Goal: Navigation & Orientation: Find specific page/section

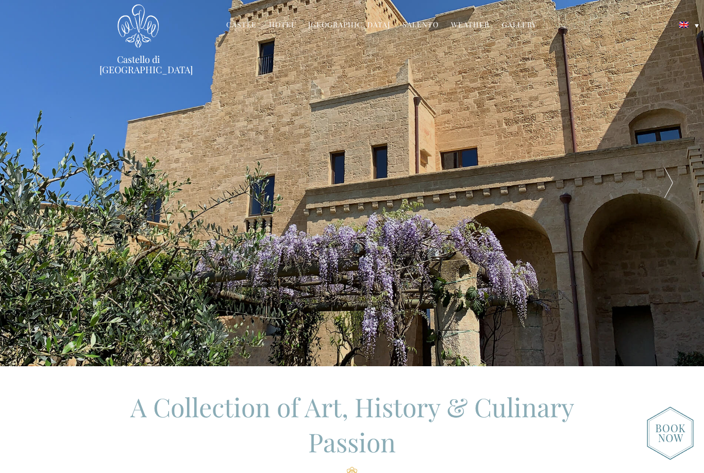
click at [671, 180] on div at bounding box center [668, 183] width 71 height 366
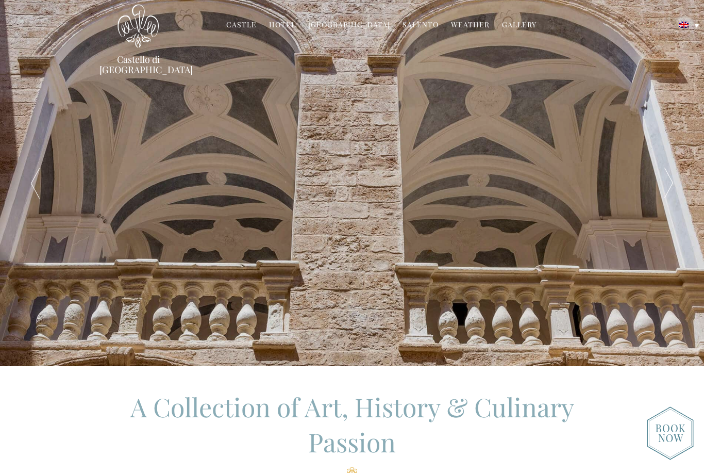
click at [671, 180] on div at bounding box center [668, 183] width 71 height 366
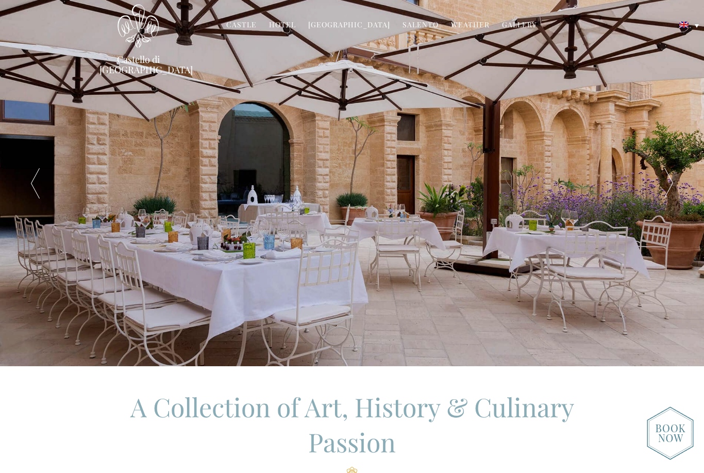
click at [671, 180] on div at bounding box center [668, 183] width 71 height 366
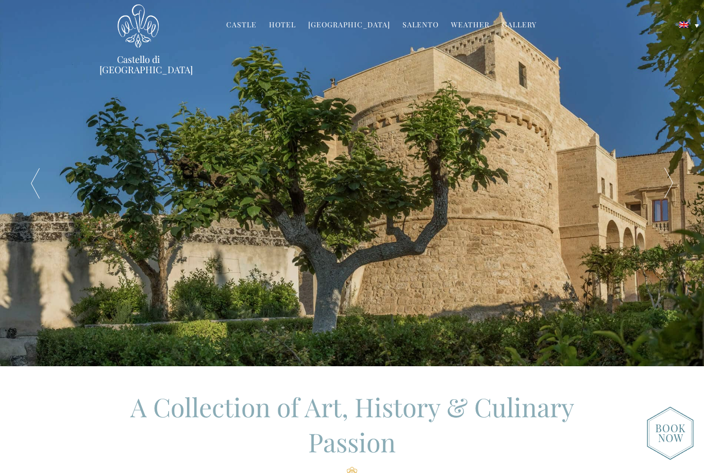
click at [671, 180] on div at bounding box center [668, 183] width 71 height 366
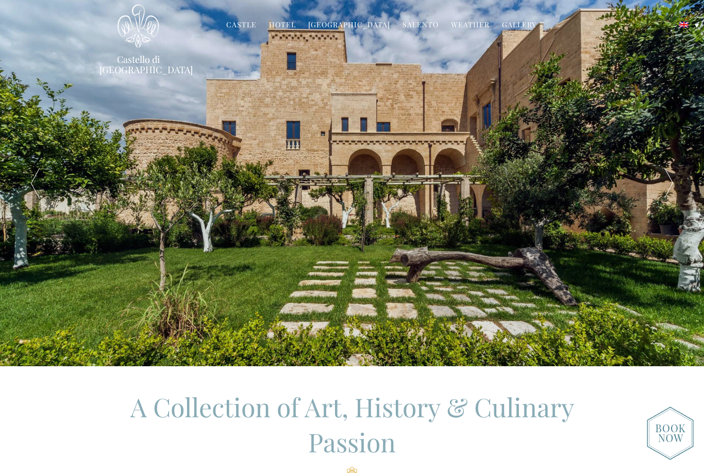
click at [671, 180] on div at bounding box center [668, 183] width 71 height 366
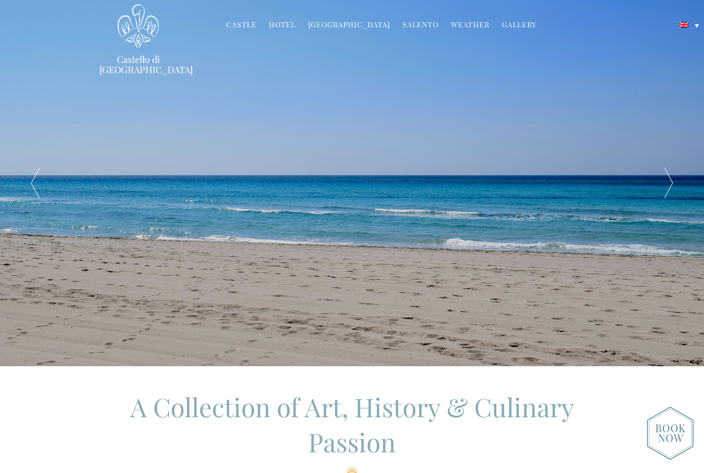
click at [671, 180] on div at bounding box center [668, 183] width 71 height 366
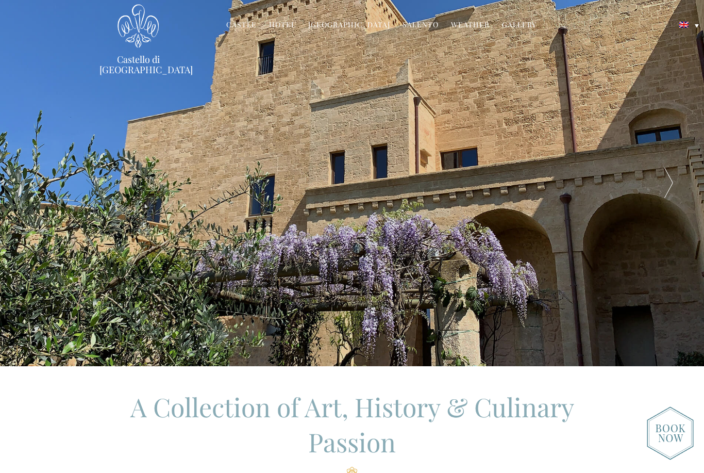
click at [671, 180] on div at bounding box center [668, 183] width 71 height 366
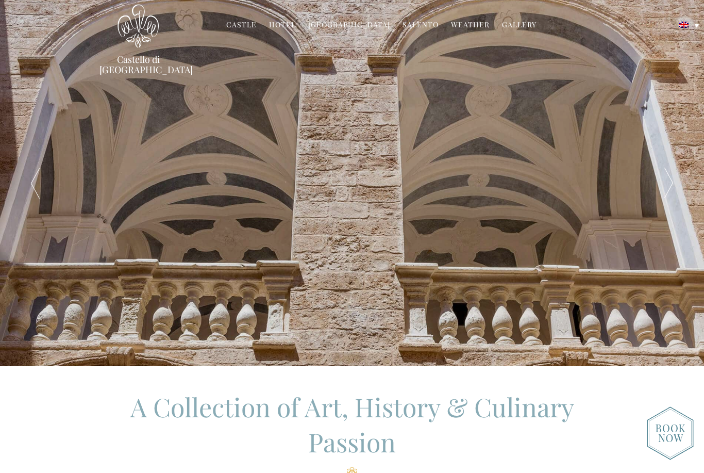
click at [290, 27] on link "Hotel" at bounding box center [282, 26] width 27 height 12
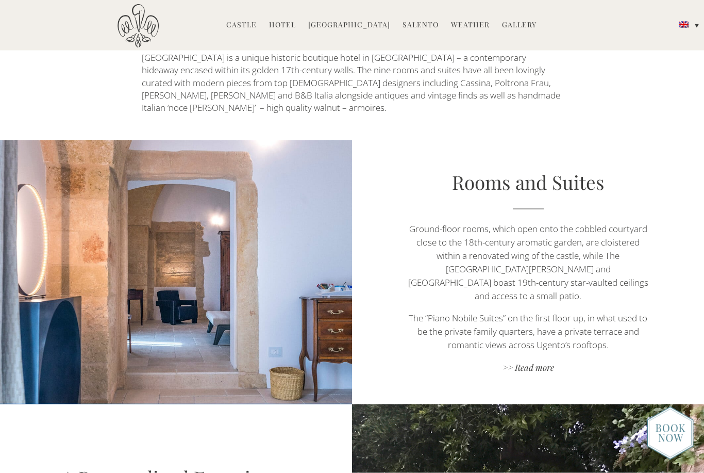
scroll to position [530, 0]
click at [529, 361] on link ">> Read more" at bounding box center [528, 368] width 246 height 14
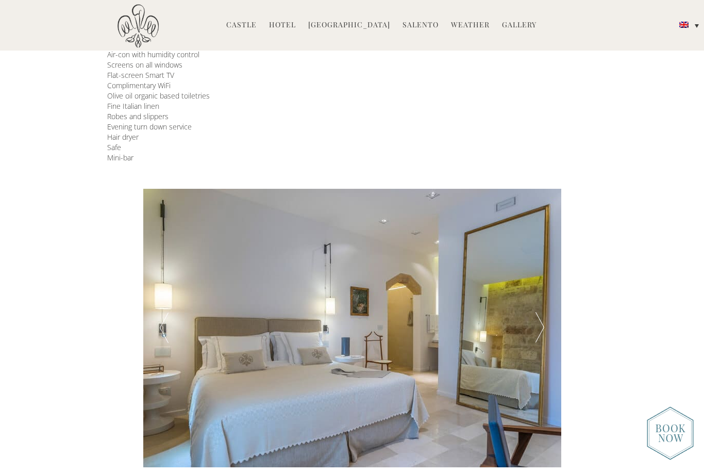
scroll to position [272, 0]
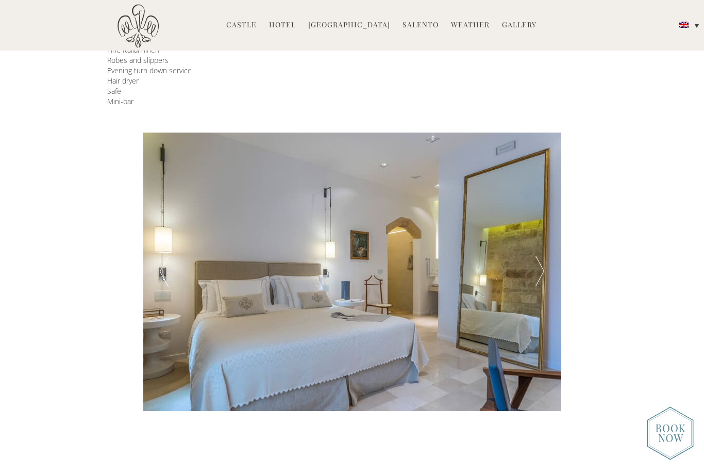
click at [539, 272] on div at bounding box center [540, 271] width 42 height 278
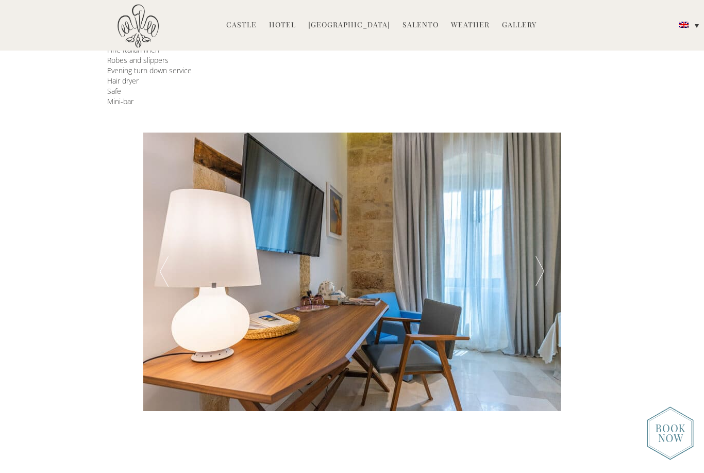
click at [540, 273] on div at bounding box center [540, 271] width 42 height 278
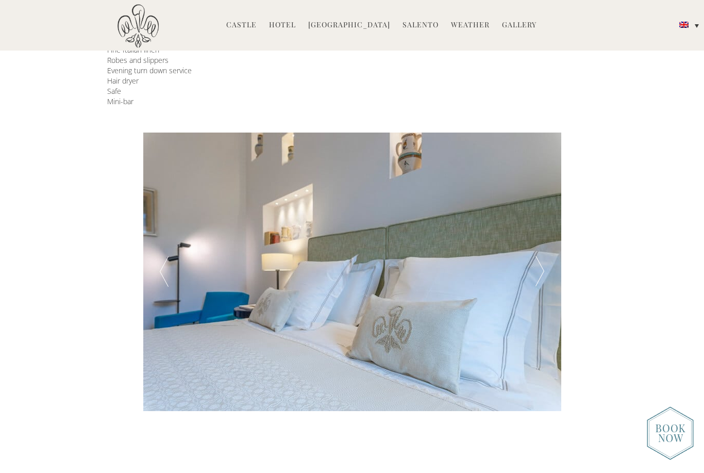
click at [541, 273] on div at bounding box center [540, 271] width 42 height 278
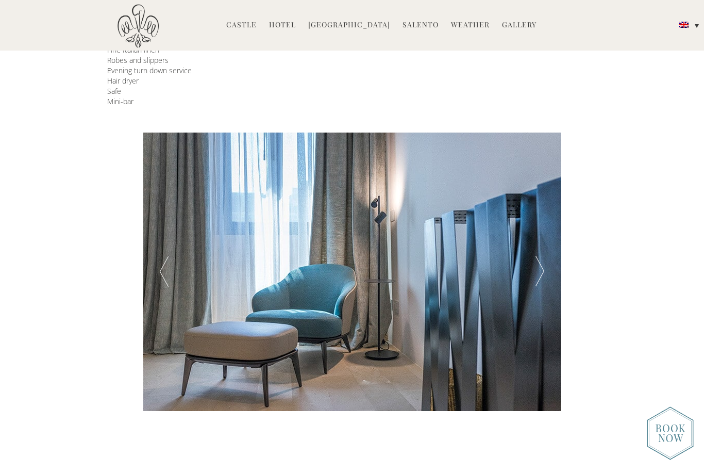
click at [542, 273] on div at bounding box center [540, 271] width 42 height 278
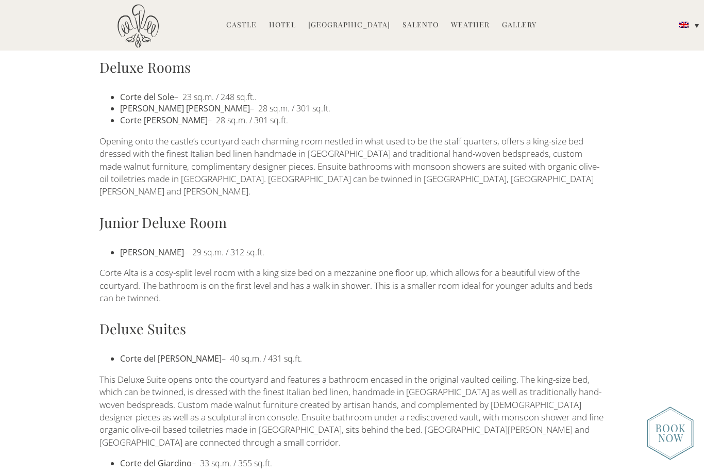
scroll to position [719, 0]
